Goal: Find specific page/section: Find specific page/section

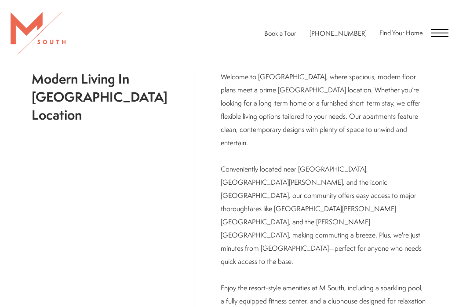
scroll to position [416, 0]
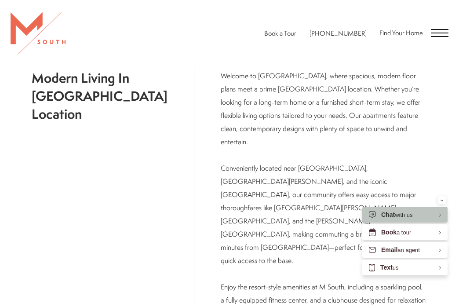
click at [437, 28] on div "Find Your Home" at bounding box center [411, 32] width 76 height 65
click at [437, 35] on span "Open Menu" at bounding box center [440, 33] width 18 height 8
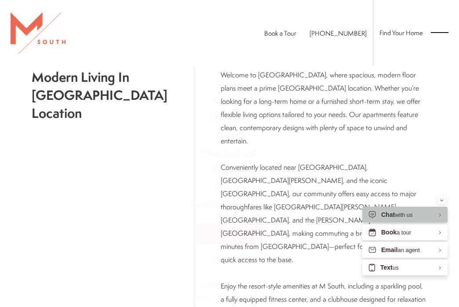
scroll to position [0, 0]
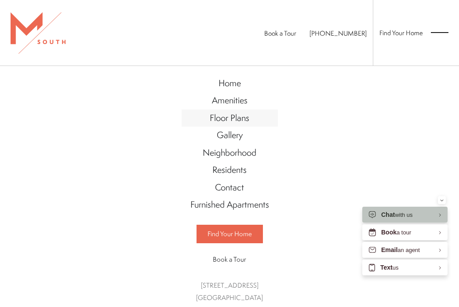
click at [226, 117] on span "Floor Plans" at bounding box center [230, 118] width 40 height 12
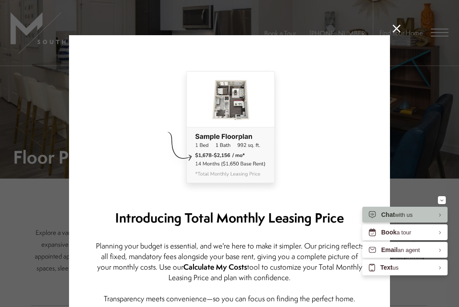
click at [399, 29] on icon at bounding box center [397, 29] width 8 height 8
